Goal: Information Seeking & Learning: Learn about a topic

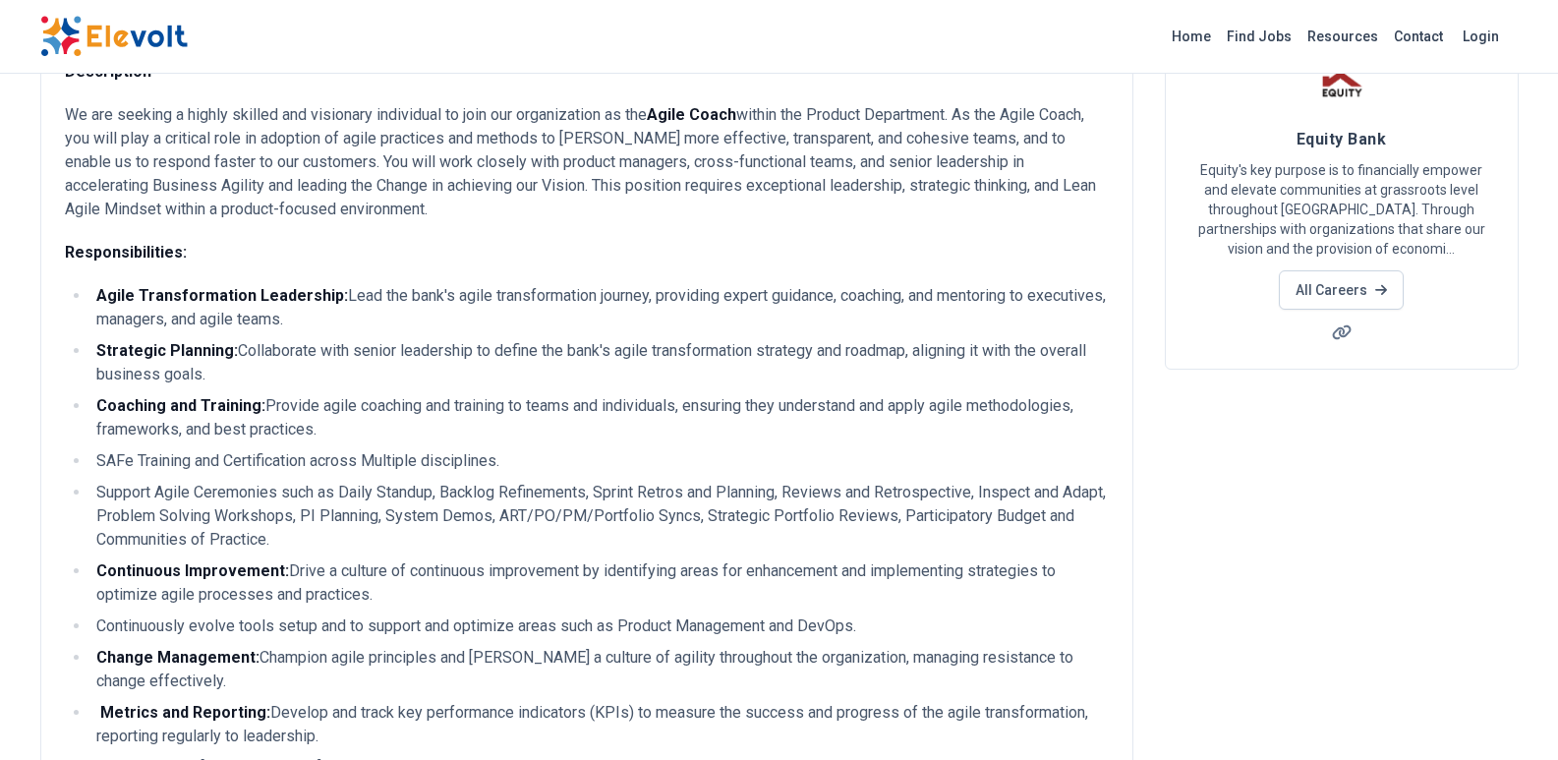
scroll to position [158, 0]
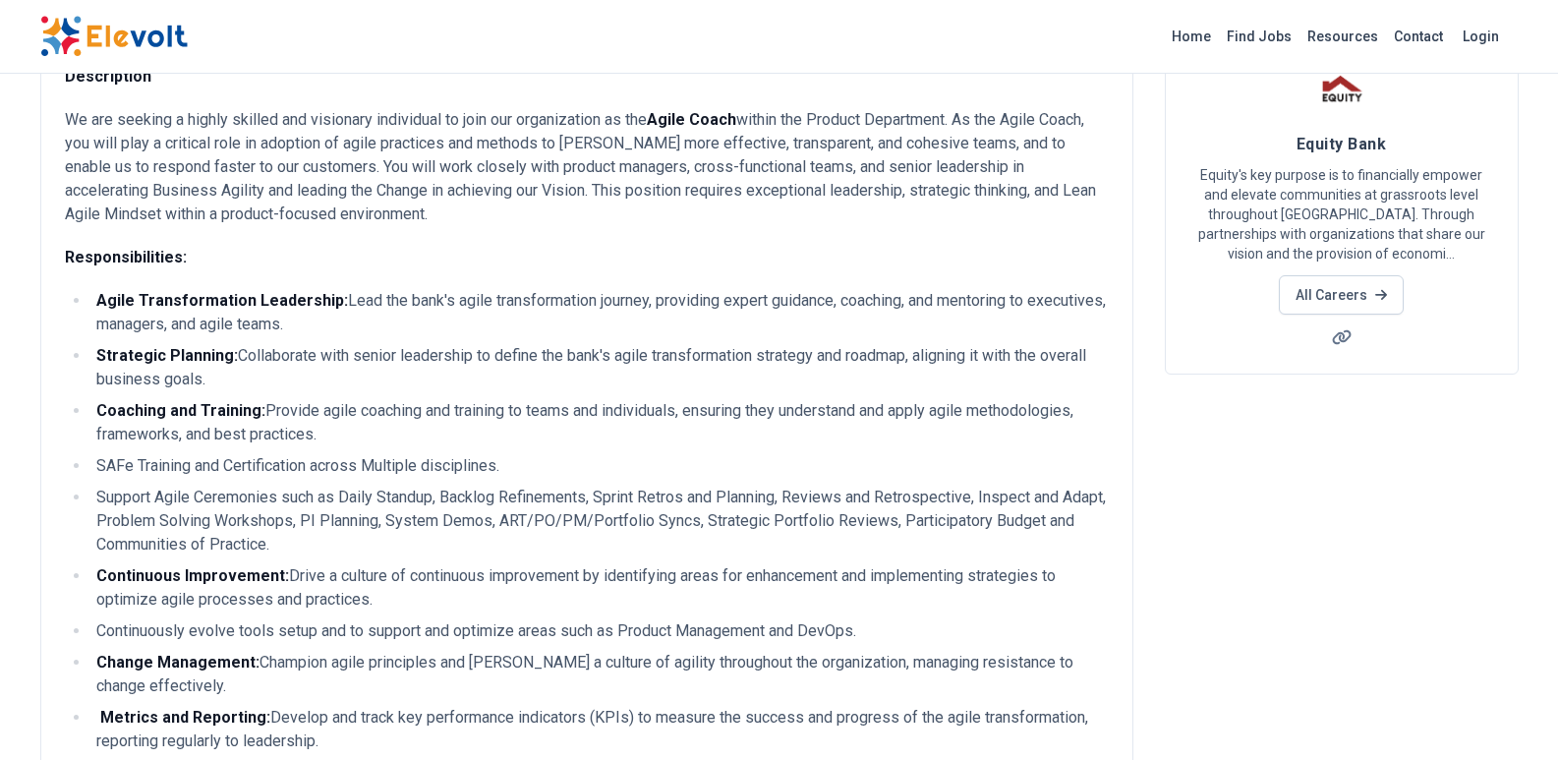
drag, startPoint x: 376, startPoint y: 323, endPoint x: 93, endPoint y: 293, distance: 284.6
click at [93, 293] on li "Agile Transformation Leadership: Lead the bank's agile transformation journey, …" at bounding box center [599, 312] width 1018 height 47
copy li "Agile Transformation Leadership: Lead the bank's agile transformation journey, …"
